Goal: Contribute content: Contribute content

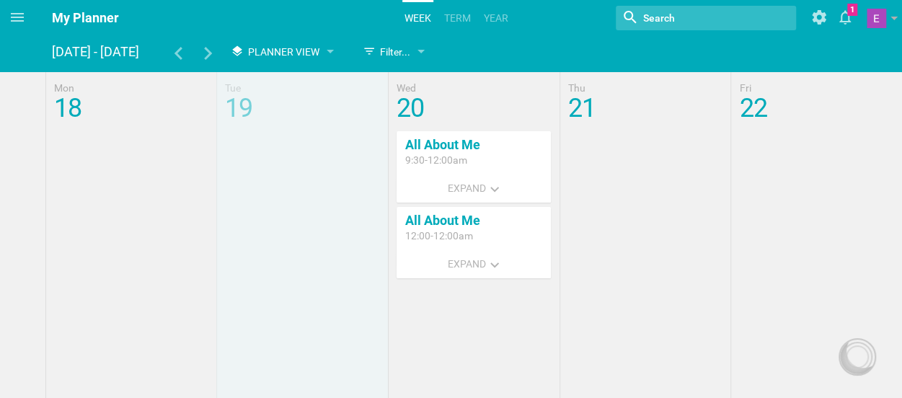
click at [21, 21] on icon at bounding box center [17, 17] width 13 height 9
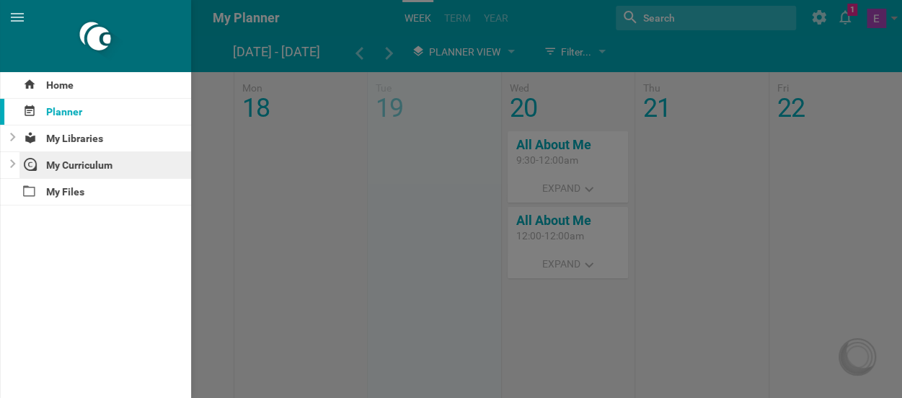
click at [62, 159] on div "My Curriculum" at bounding box center [105, 165] width 172 height 26
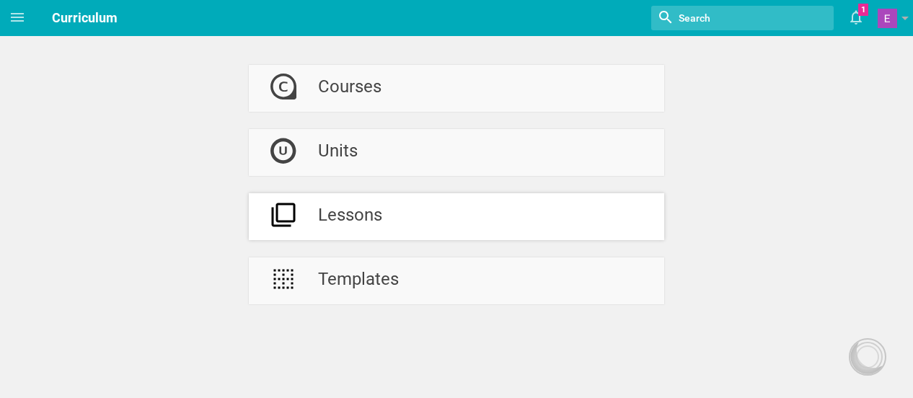
click at [322, 229] on div "Lessons" at bounding box center [350, 216] width 64 height 47
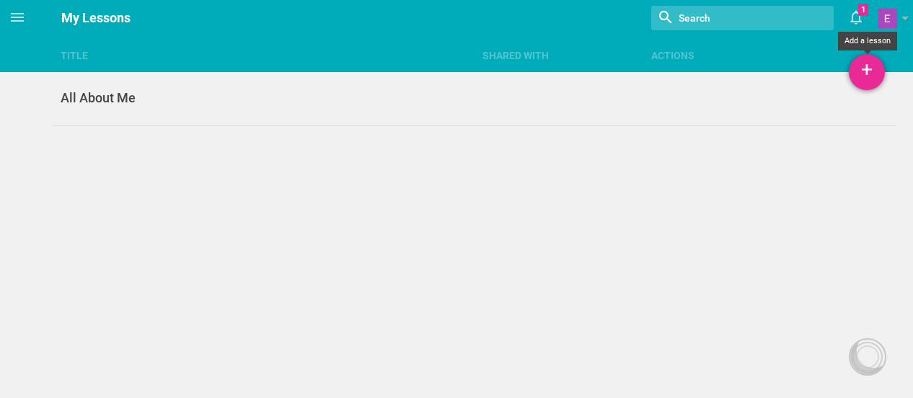
click at [861, 76] on div "+" at bounding box center [867, 72] width 36 height 36
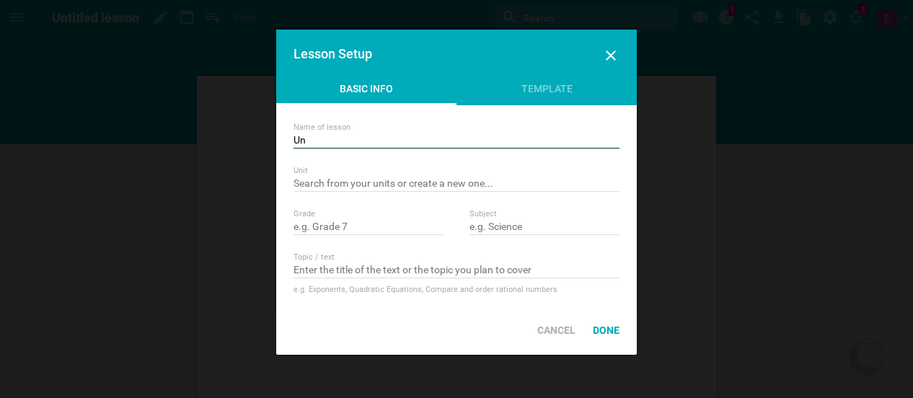
type input "U"
type input "f"
type input "F"
type input "T"
type input "Fiction Thinking Jobs"
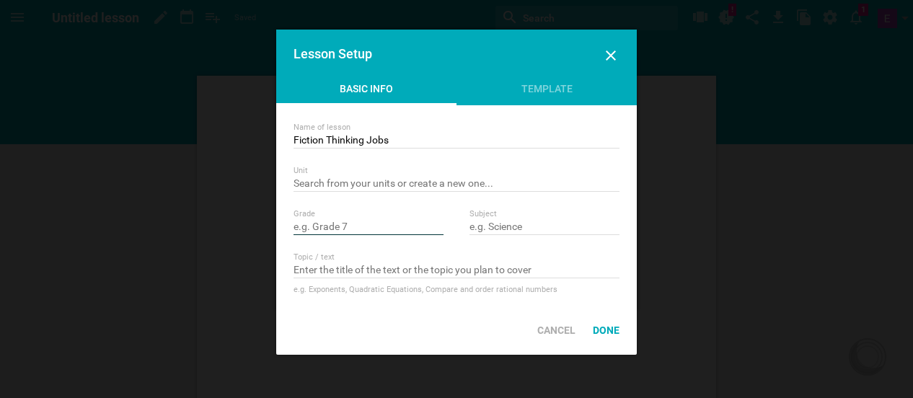
click at [379, 227] on input "text" at bounding box center [368, 228] width 150 height 14
type input "Grade 3"
click at [534, 232] on input "text" at bounding box center [544, 228] width 150 height 14
type input "ELA"
click at [444, 273] on input "text" at bounding box center [456, 271] width 326 height 14
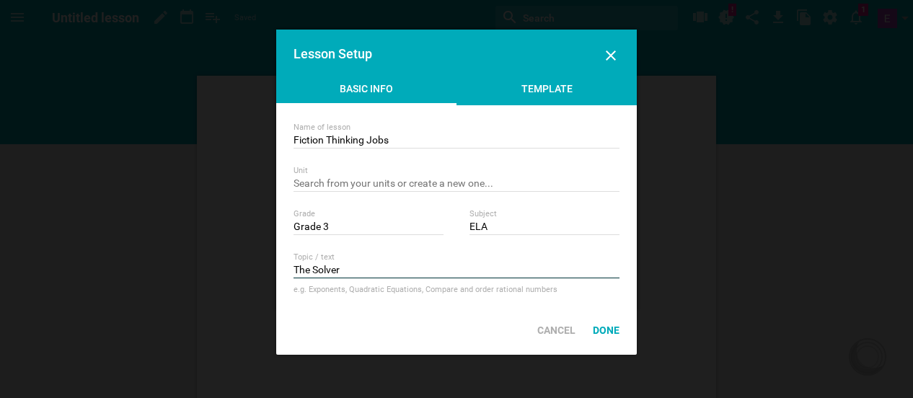
type input "The Solver"
click at [526, 101] on div "Template" at bounding box center [546, 92] width 180 height 22
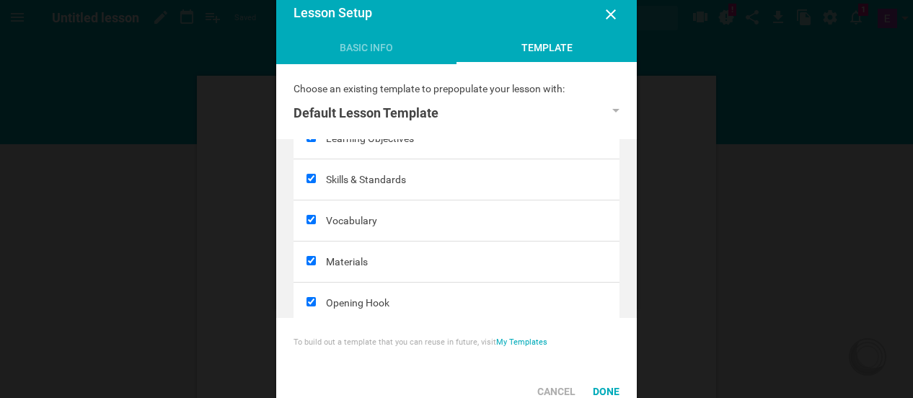
scroll to position [39, 0]
click at [311, 217] on input "checkbox" at bounding box center [310, 218] width 9 height 9
checkbox input "false"
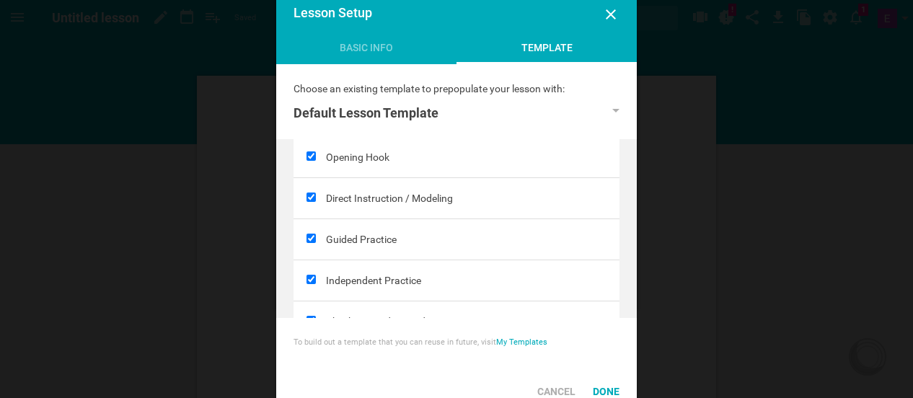
scroll to position [187, 0]
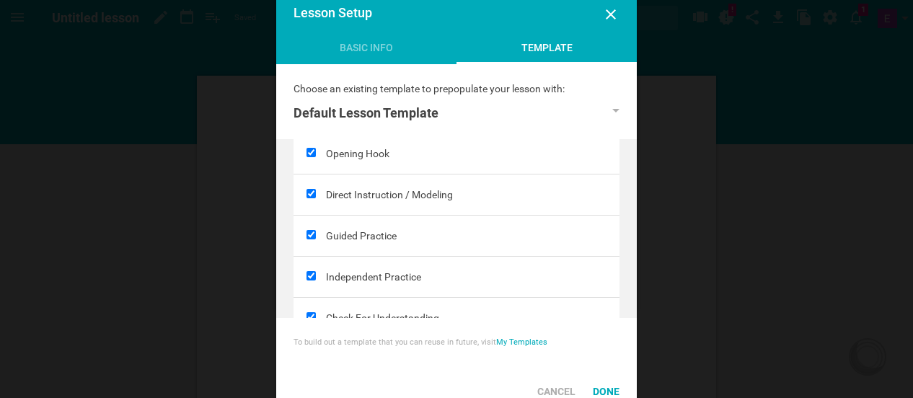
click at [311, 278] on div at bounding box center [309, 277] width 32 height 40
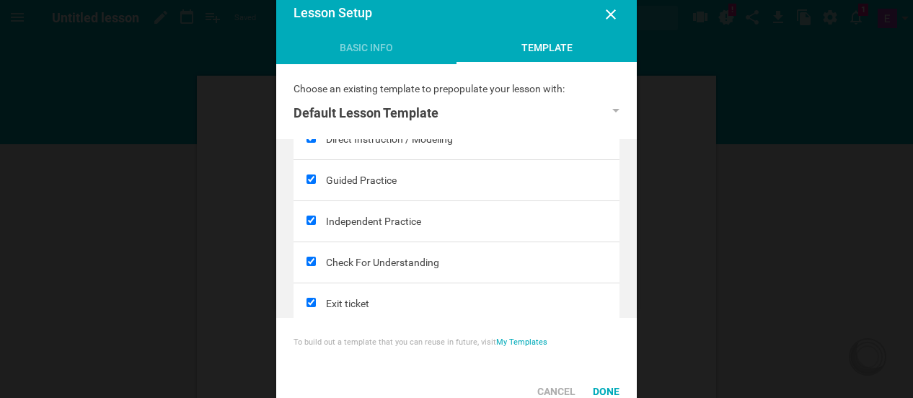
scroll to position [244, 0]
click at [310, 217] on input "checkbox" at bounding box center [310, 219] width 9 height 9
checkbox input "false"
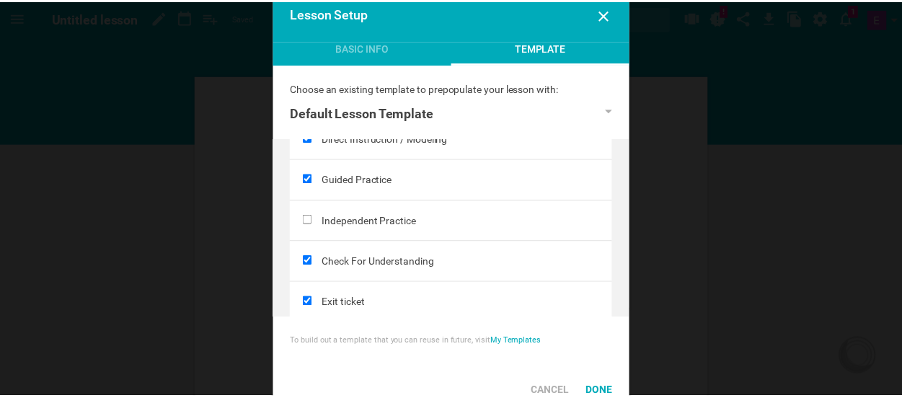
scroll to position [264, 0]
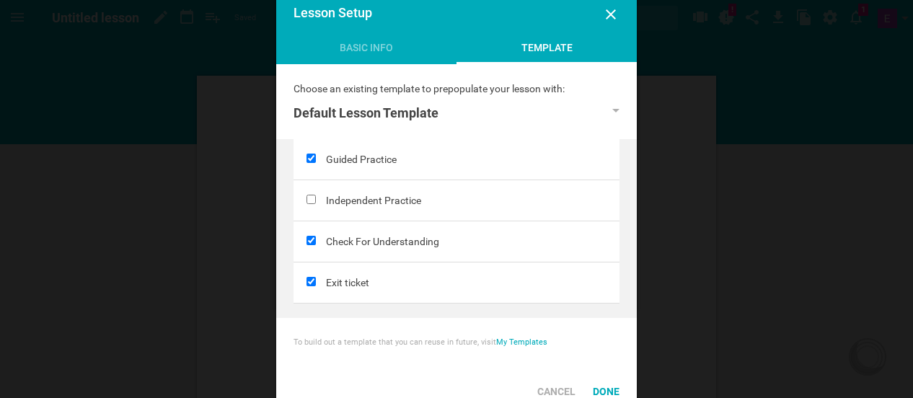
click at [310, 278] on input "checkbox" at bounding box center [310, 281] width 9 height 9
checkbox input "false"
click at [601, 386] on div "Done" at bounding box center [606, 392] width 44 height 32
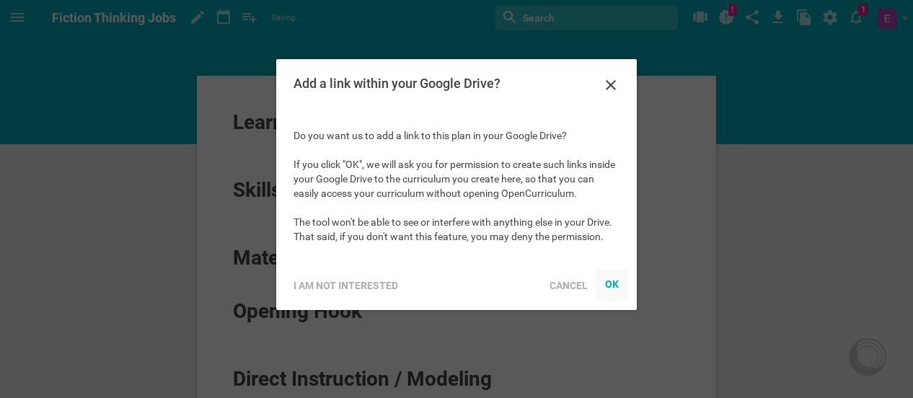
click at [613, 286] on div "OK" at bounding box center [612, 284] width 14 height 12
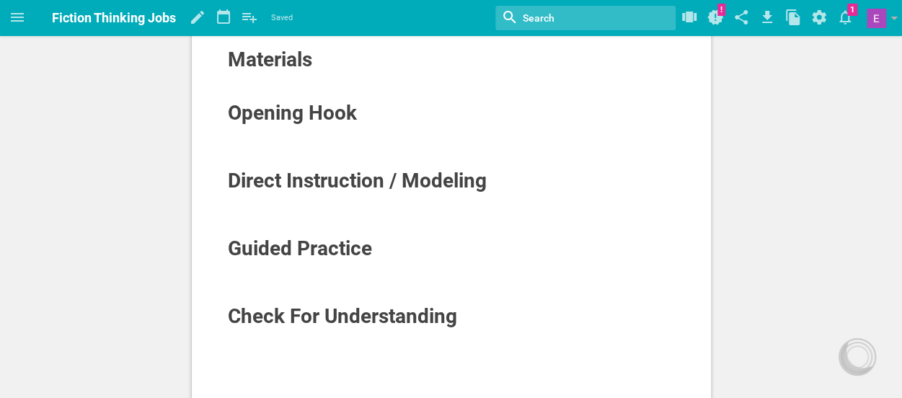
scroll to position [199, 0]
